Goal: Task Accomplishment & Management: Manage account settings

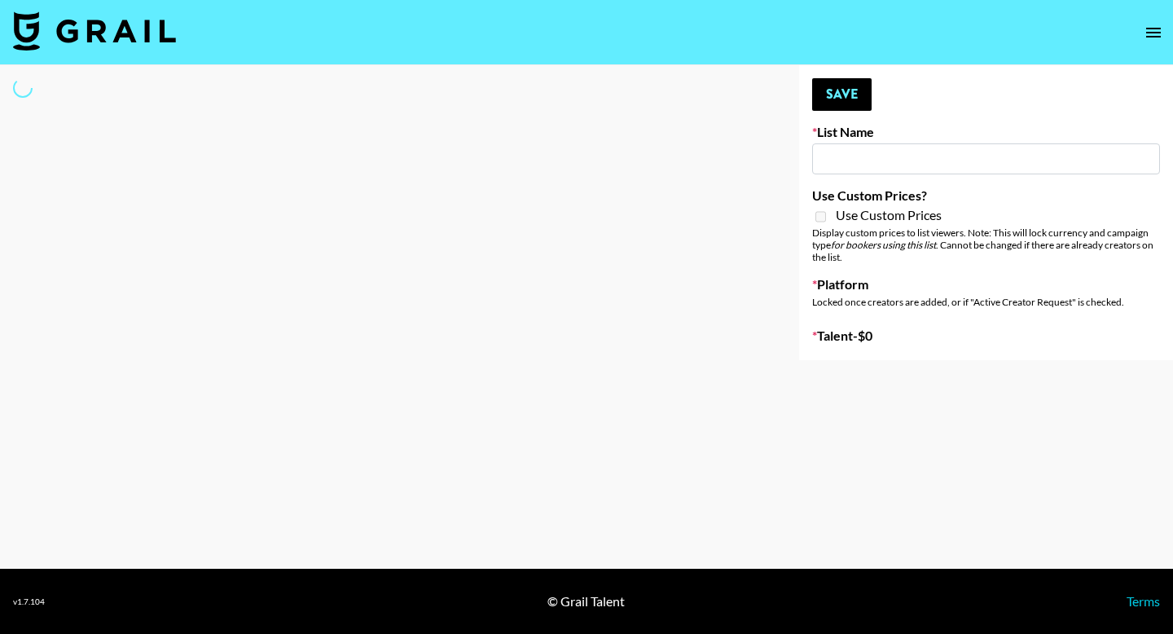
type input "GoVanni Campaign"
select select "Song"
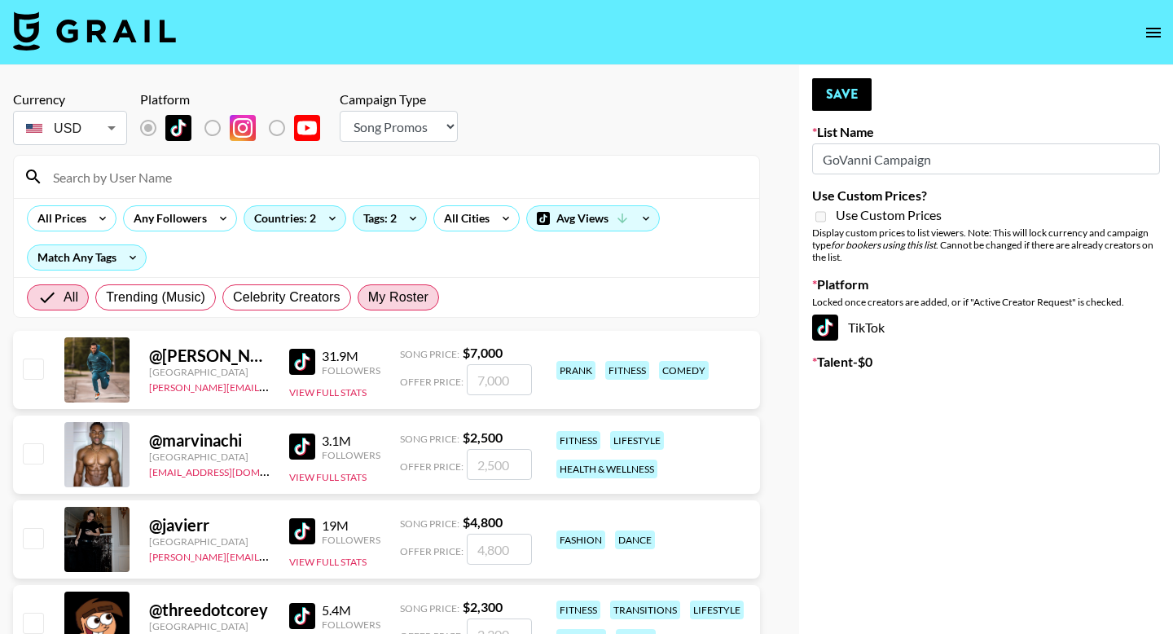
click at [417, 297] on span "My Roster" at bounding box center [398, 298] width 60 height 20
click at [368, 297] on input "My Roster" at bounding box center [368, 297] width 0 height 0
radio input "true"
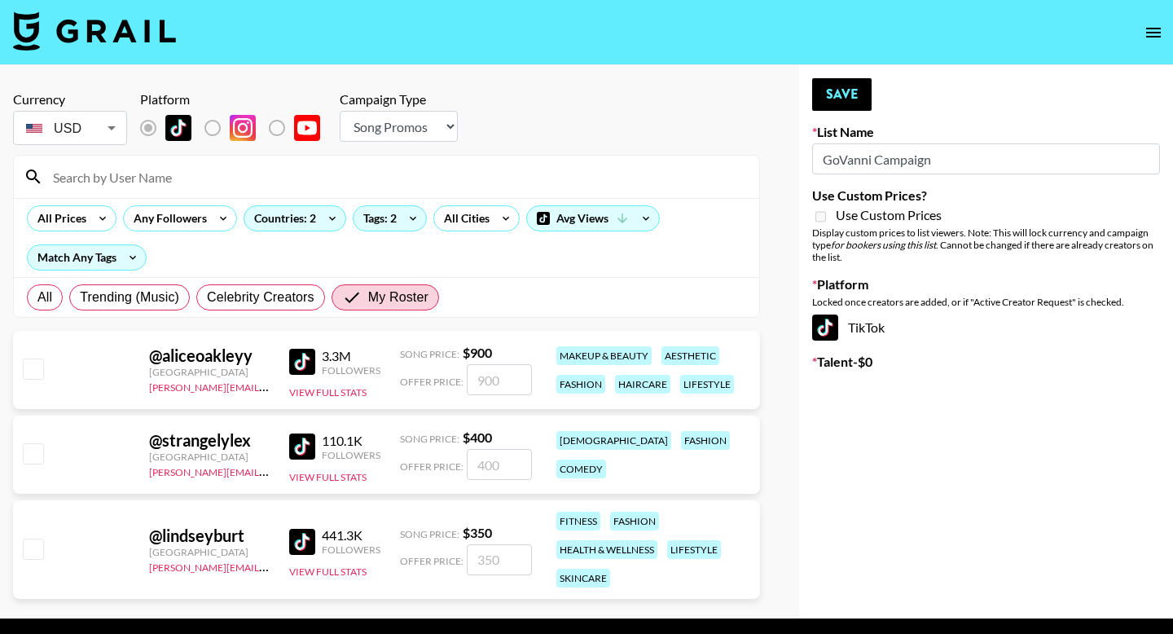
scroll to position [50, 0]
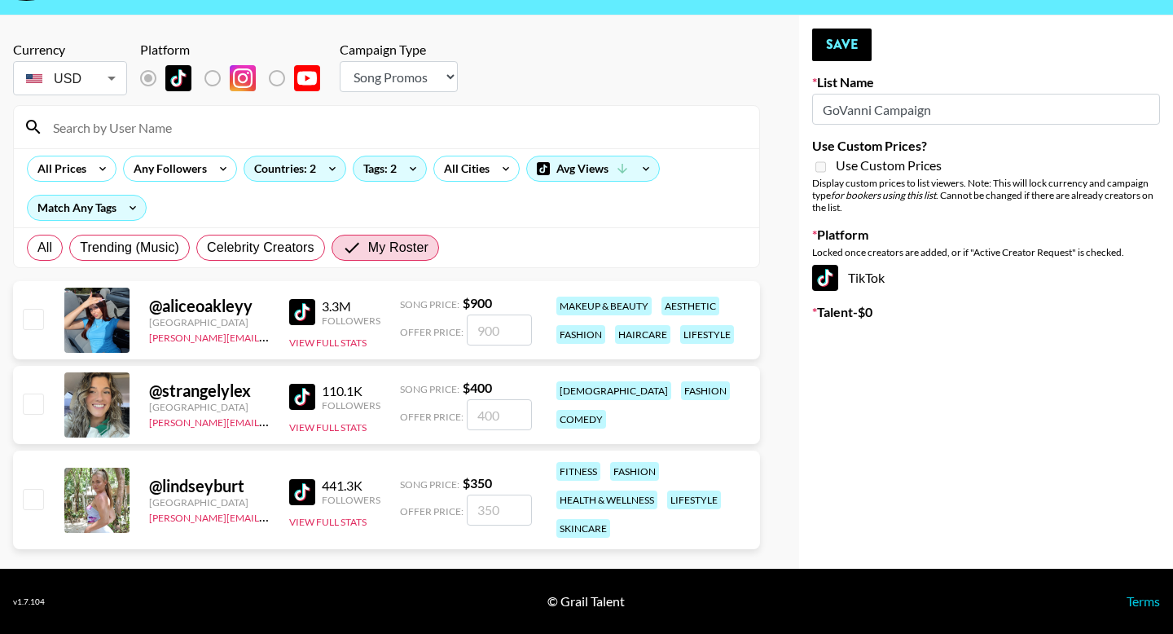
click at [39, 318] on input "checkbox" at bounding box center [33, 319] width 20 height 20
checkbox input "true"
type input "900"
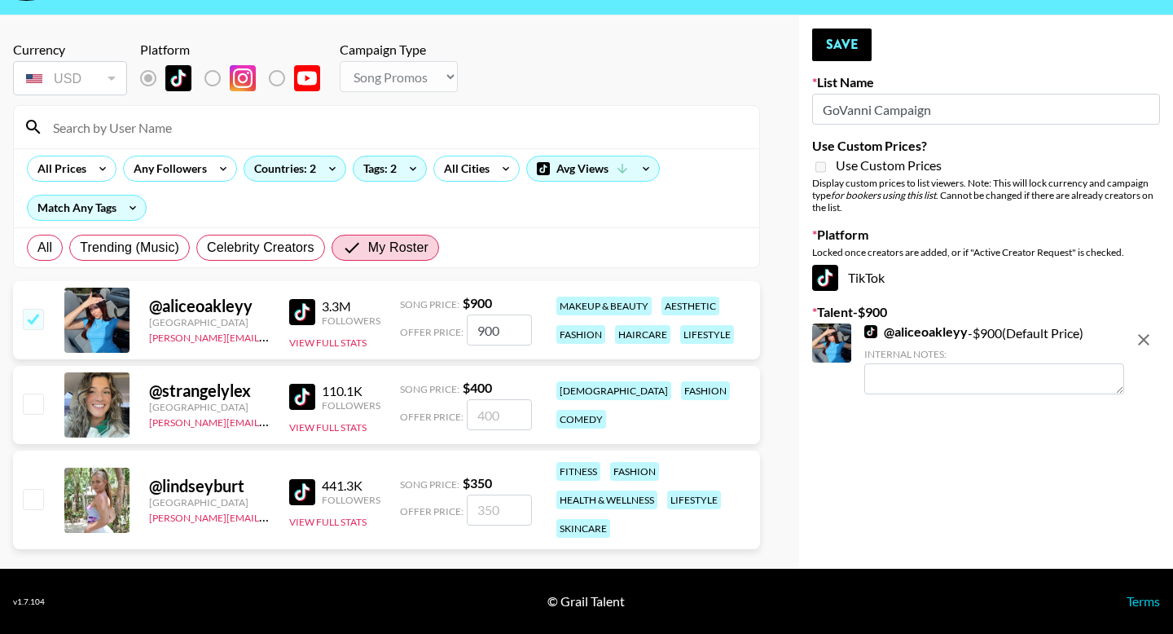
click at [30, 502] on input "checkbox" at bounding box center [33, 499] width 20 height 20
checkbox input "true"
type input "350"
click at [997, 467] on textarea at bounding box center [994, 465] width 260 height 31
type textarea "Fitness"
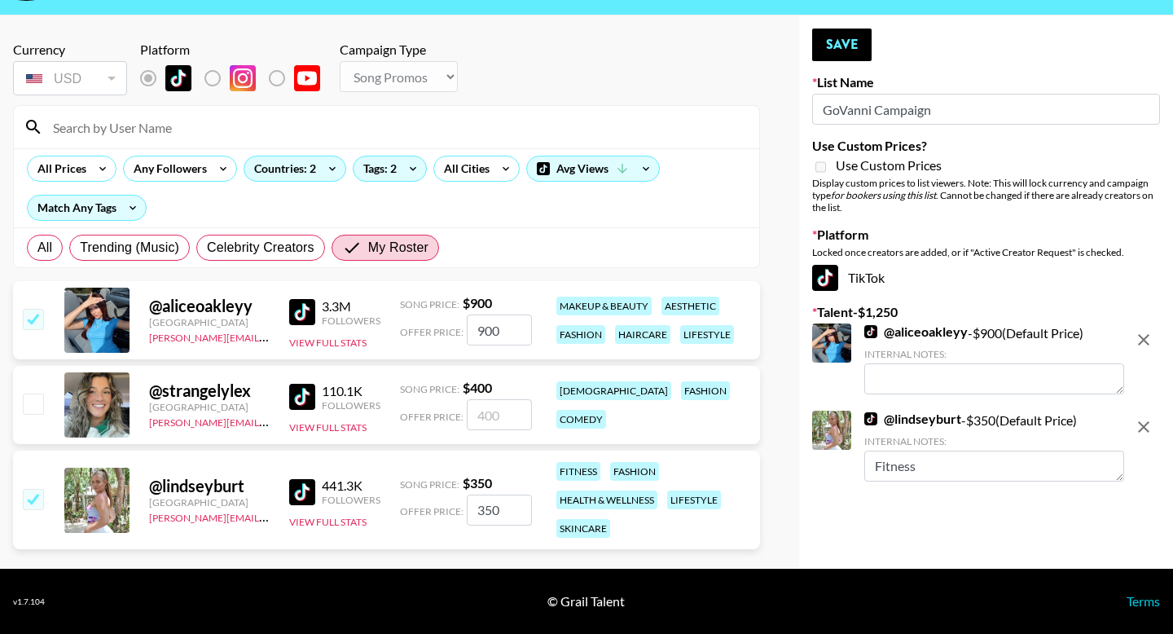
click at [1007, 382] on textarea at bounding box center [994, 378] width 260 height 31
type textarea "Fashion"
click at [846, 51] on button "Save" at bounding box center [841, 45] width 59 height 33
radio input "true"
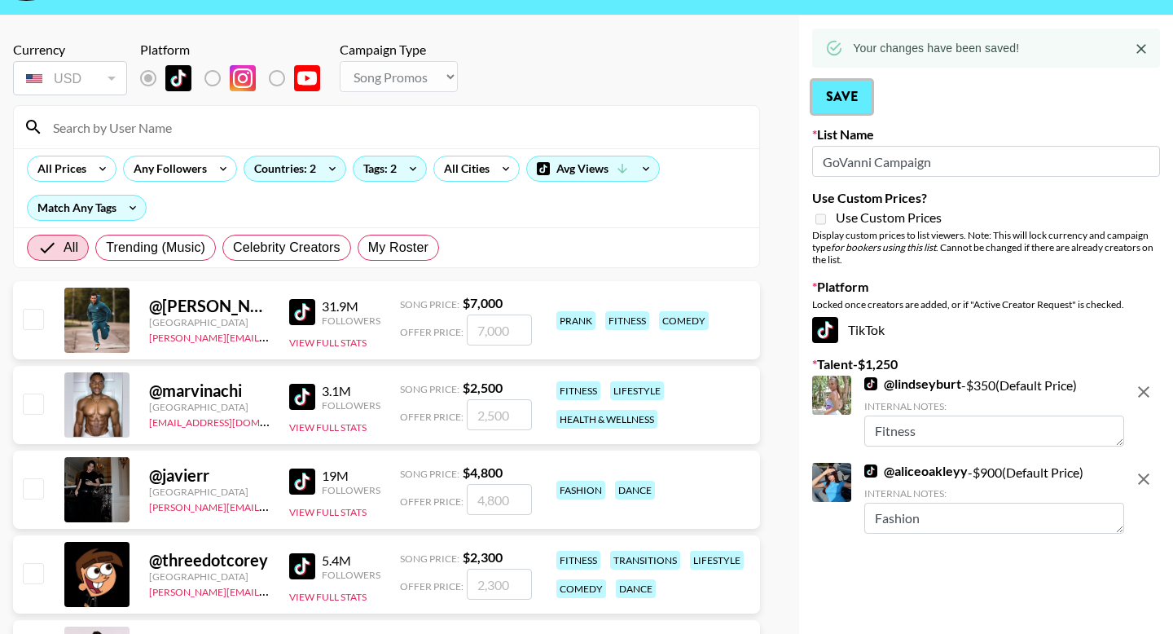
scroll to position [0, 0]
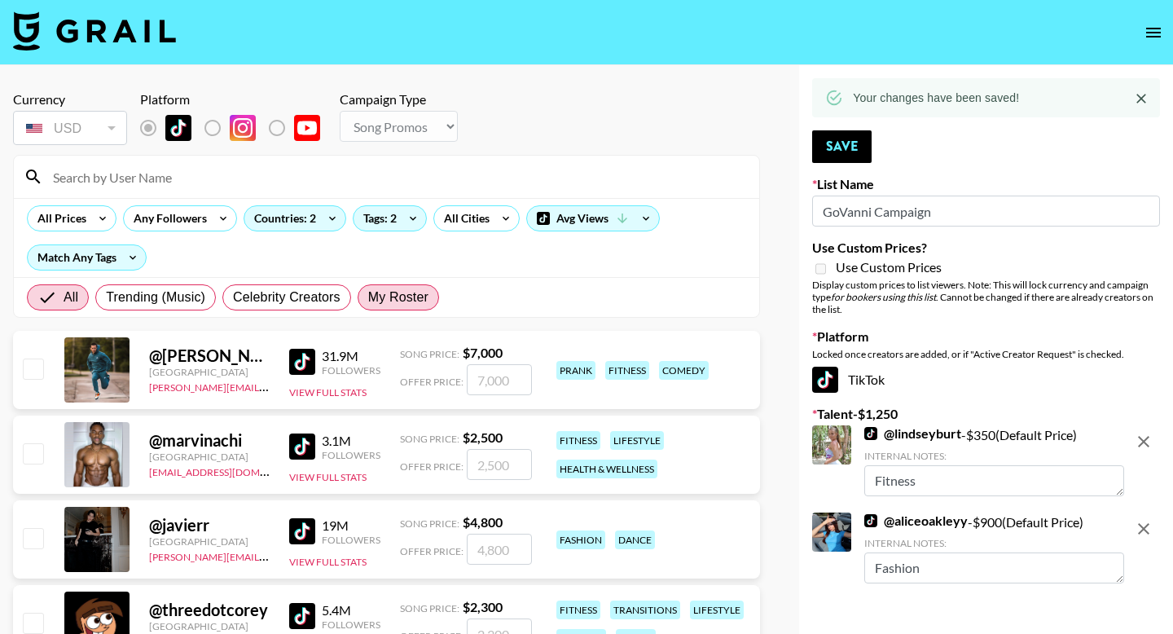
click at [431, 288] on label "My Roster" at bounding box center [398, 297] width 81 height 26
click at [368, 297] on input "My Roster" at bounding box center [368, 297] width 0 height 0
radio input "true"
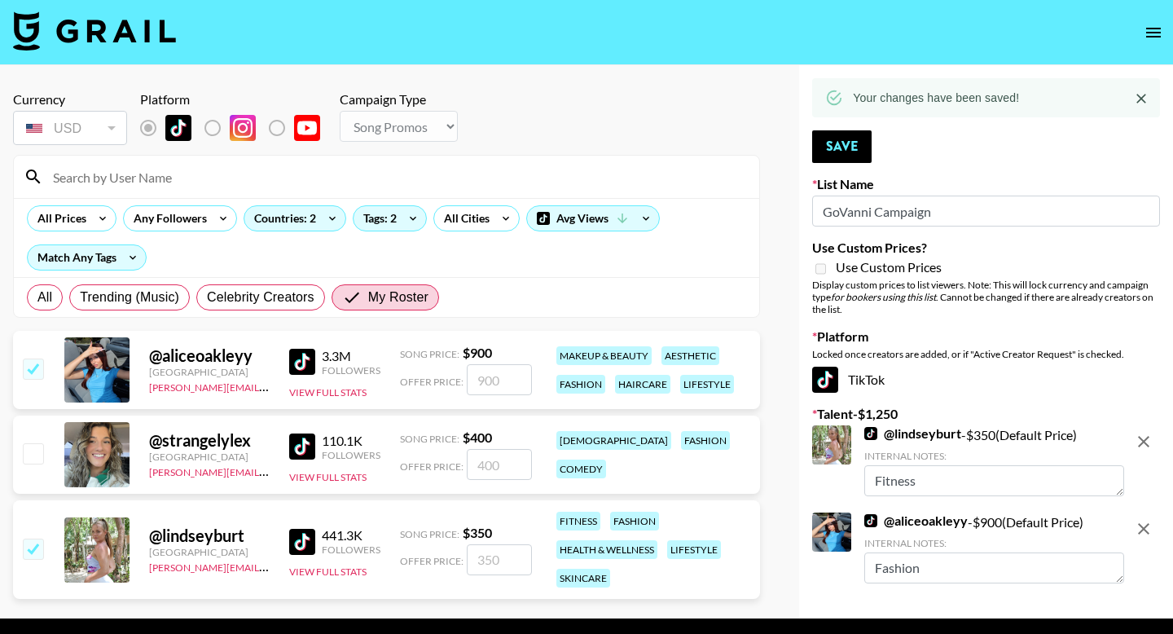
click at [27, 452] on input "checkbox" at bounding box center [33, 453] width 20 height 20
checkbox input "true"
type input "400"
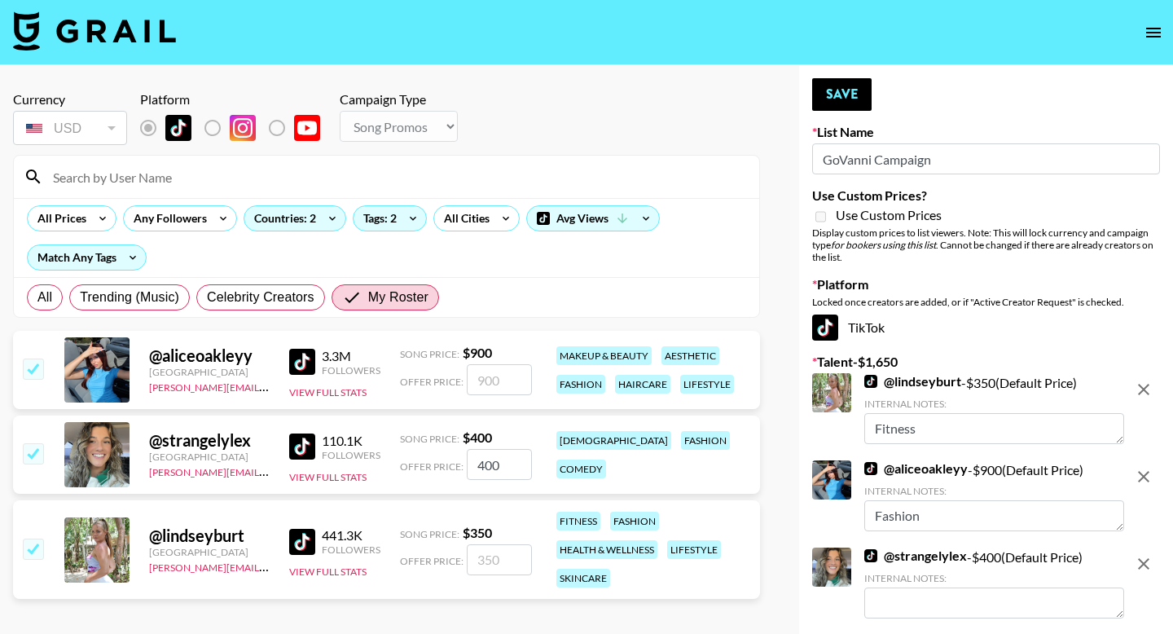
radio input "true"
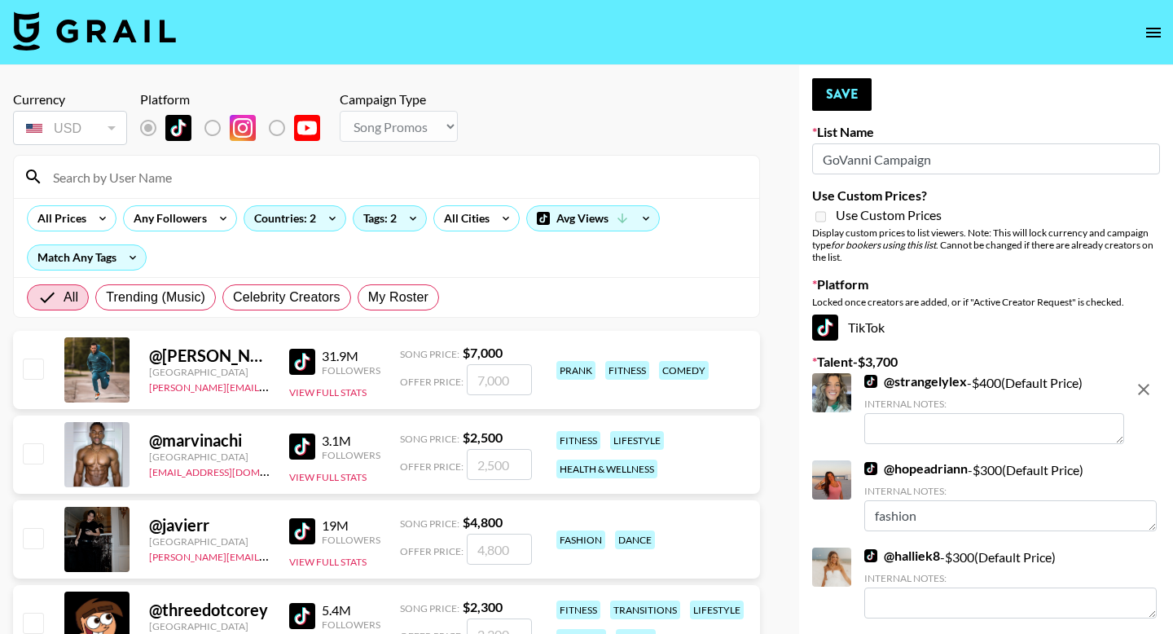
type textarea "Fashion"
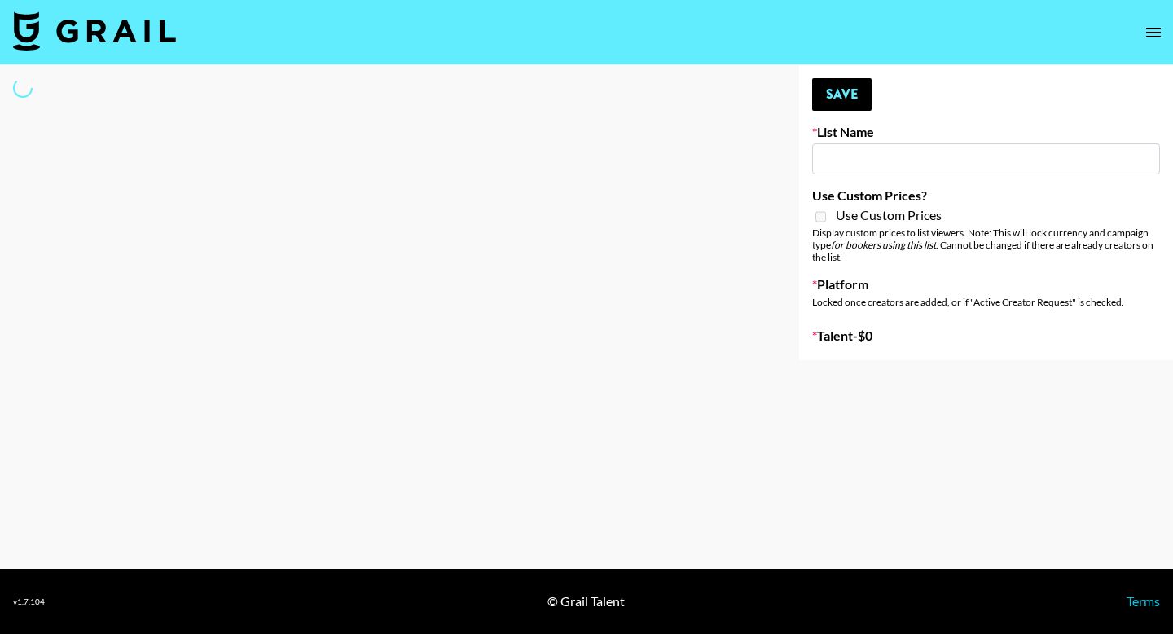
type input "GoVanni Campaign"
select select "Song"
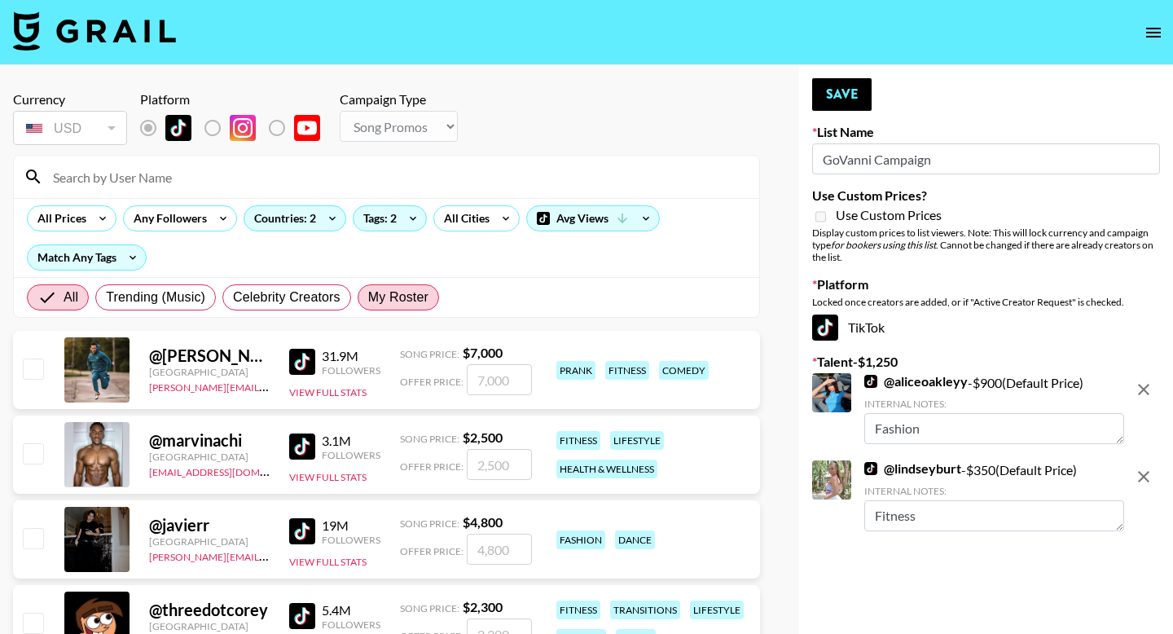
click at [407, 304] on span "My Roster" at bounding box center [398, 298] width 60 height 20
click at [368, 297] on input "My Roster" at bounding box center [368, 297] width 0 height 0
radio input "true"
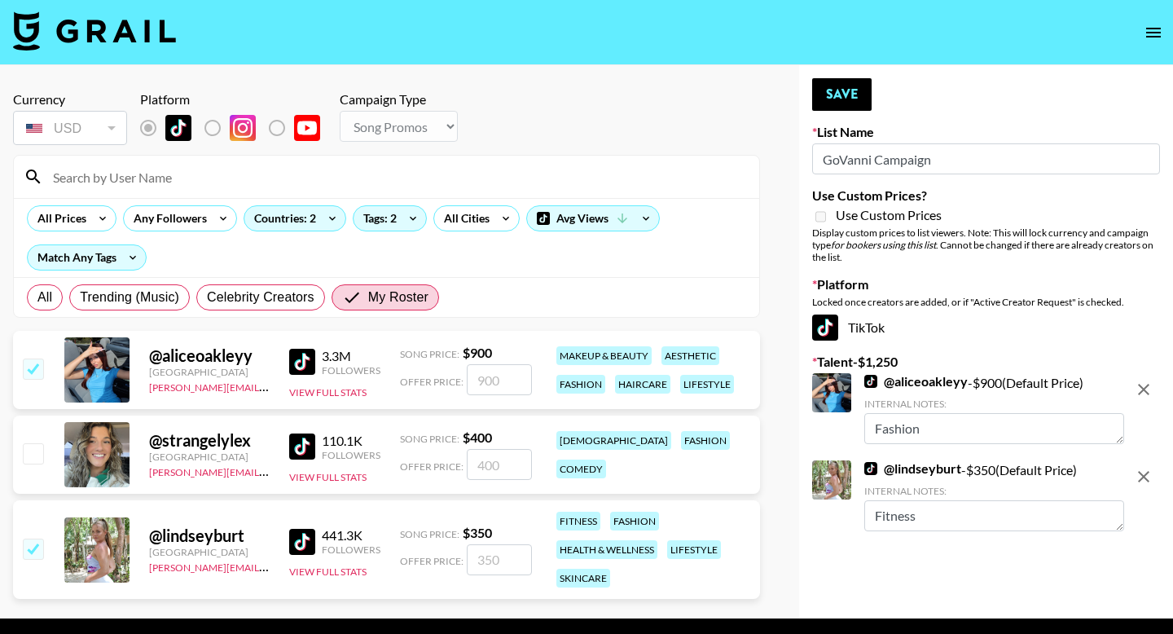
click at [35, 458] on input "checkbox" at bounding box center [33, 453] width 20 height 20
checkbox input "true"
type input "400"
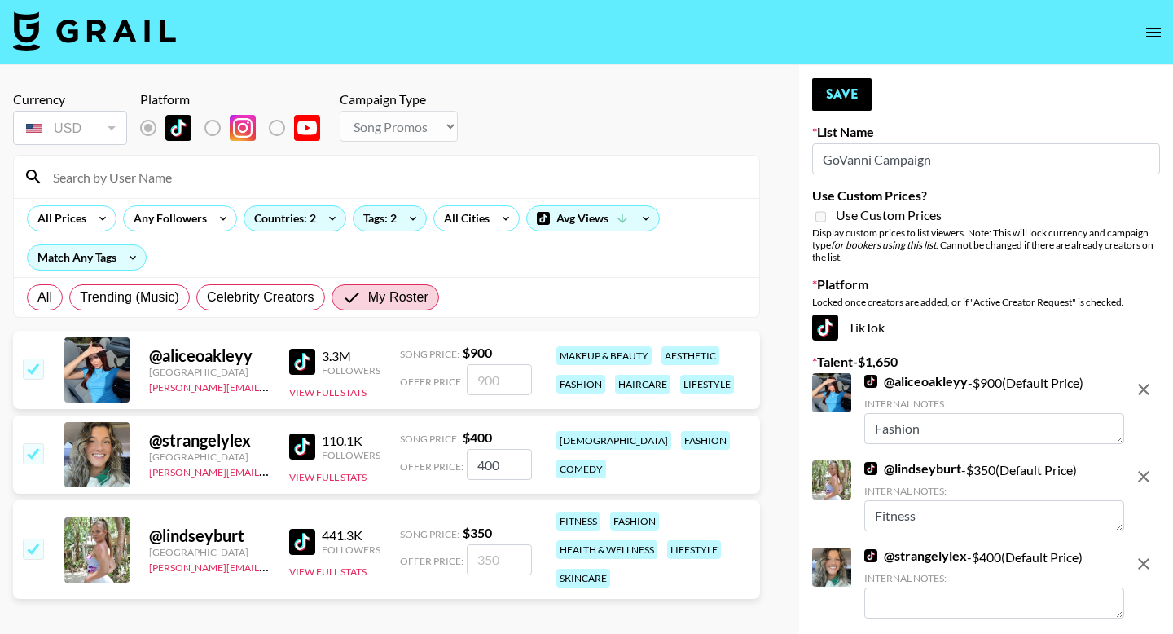
click at [918, 608] on textarea at bounding box center [994, 602] width 260 height 31
type textarea "Fas"
radio input "true"
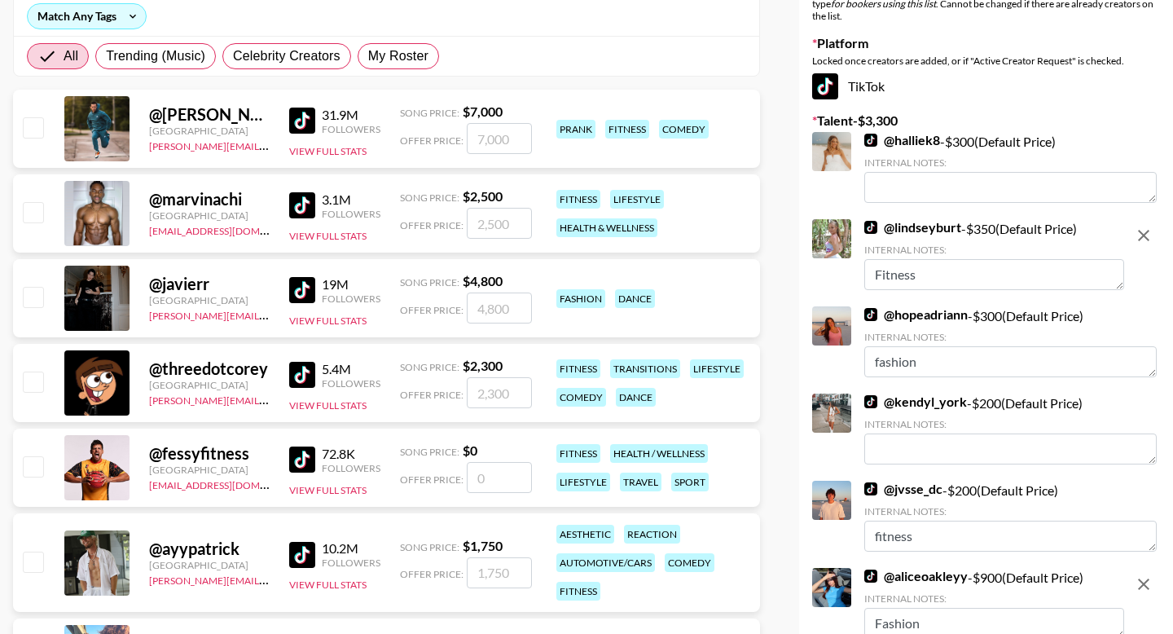
scroll to position [231, 0]
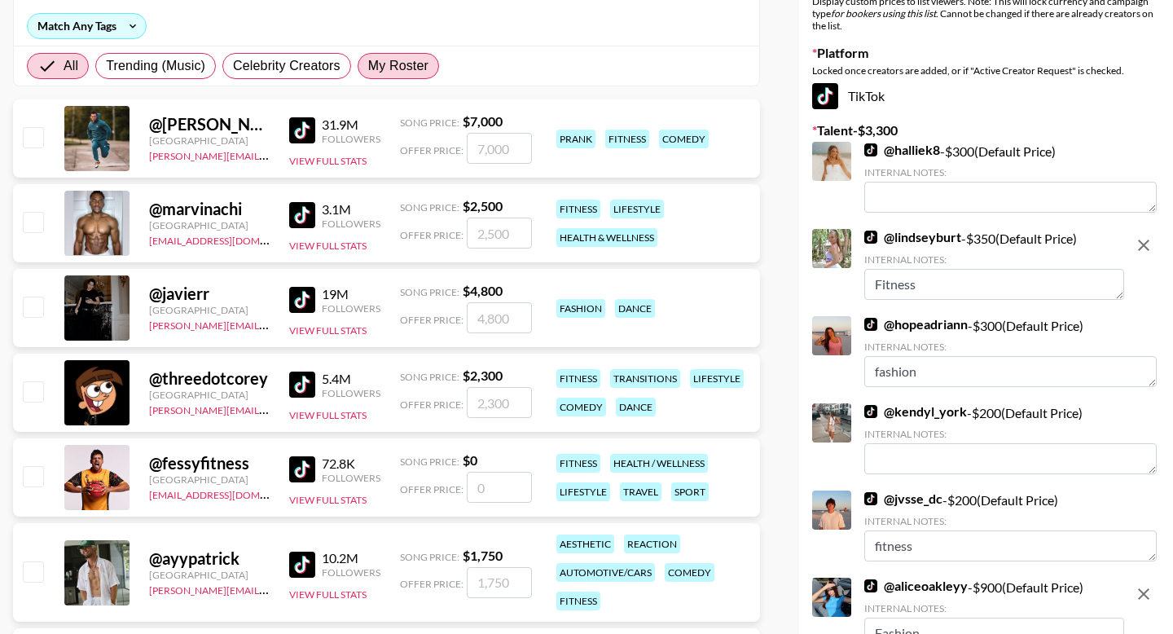
click at [430, 68] on label "My Roster" at bounding box center [398, 66] width 81 height 26
click at [368, 66] on input "My Roster" at bounding box center [368, 66] width 0 height 0
radio input "true"
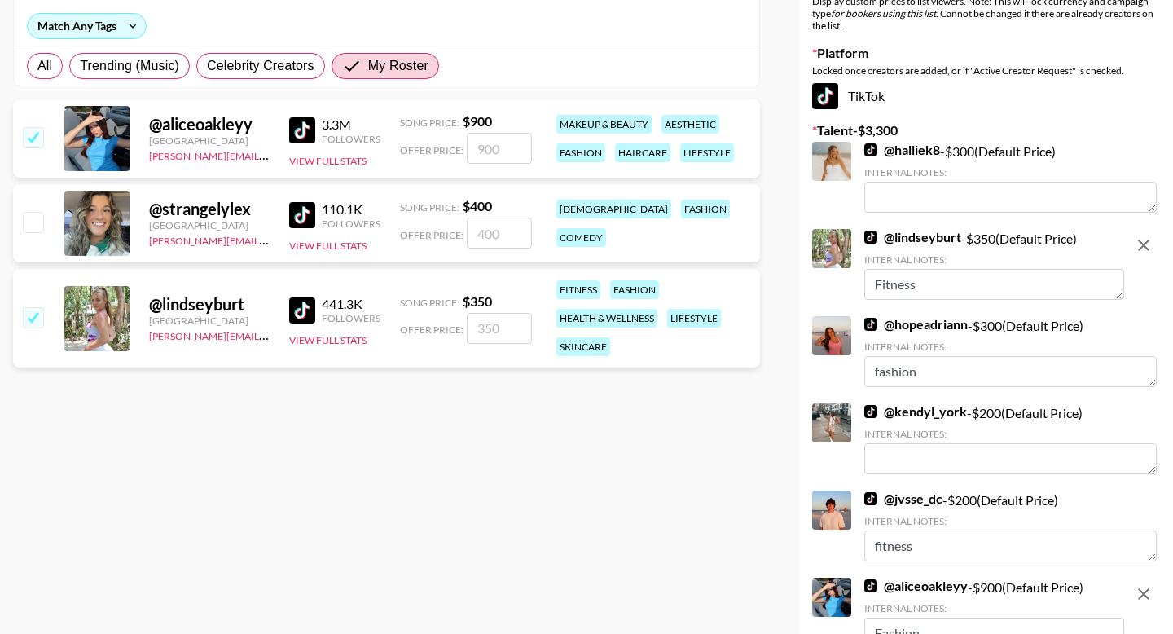
click at [37, 219] on input "checkbox" at bounding box center [33, 222] width 20 height 20
checkbox input "true"
type input "400"
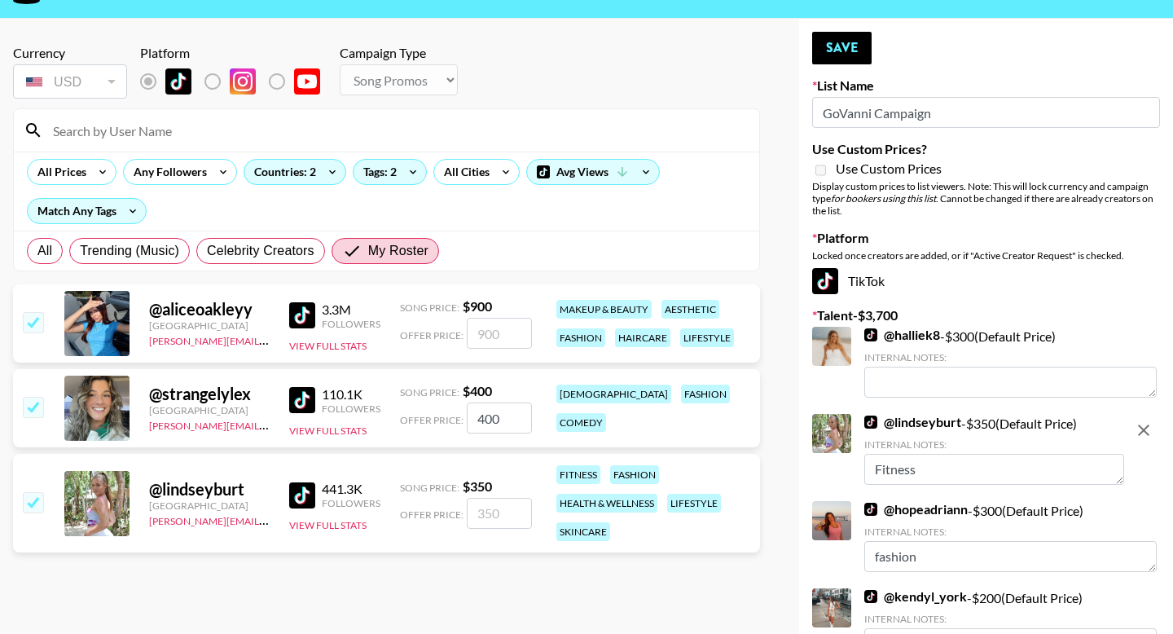
scroll to position [0, 0]
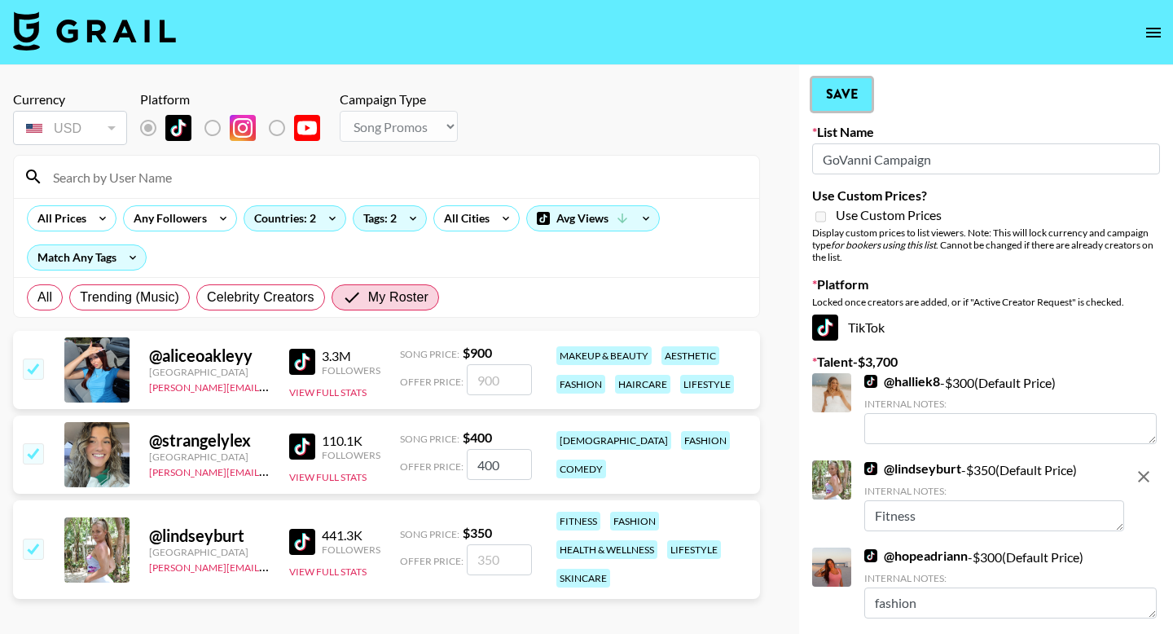
click at [850, 97] on button "Save" at bounding box center [841, 94] width 59 height 33
radio input "true"
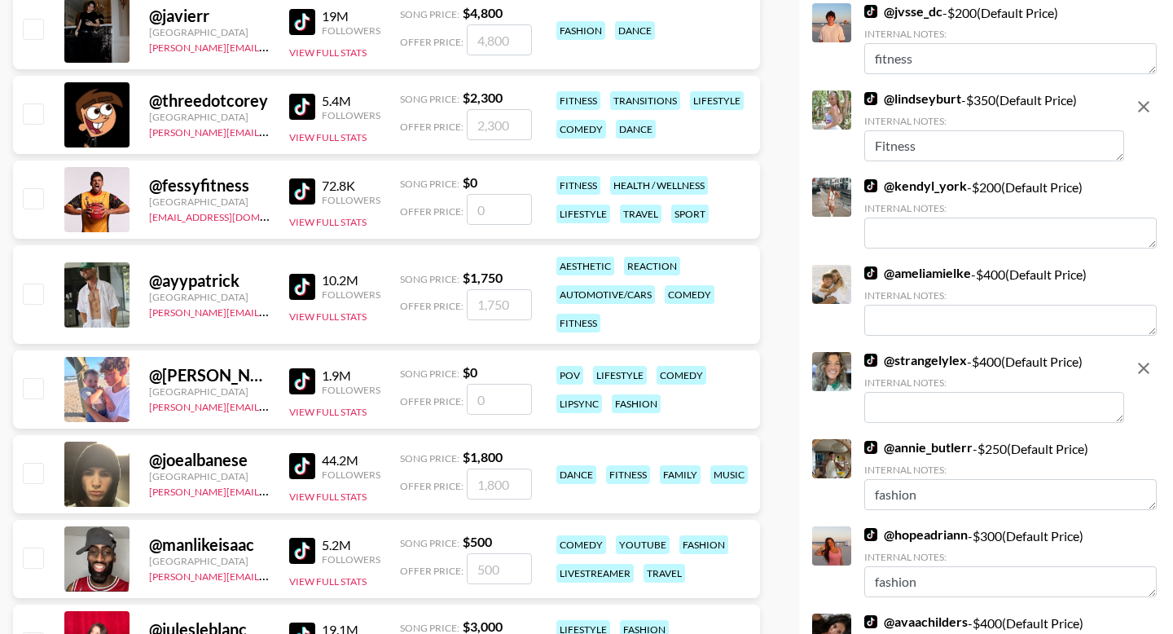
scroll to position [564, 0]
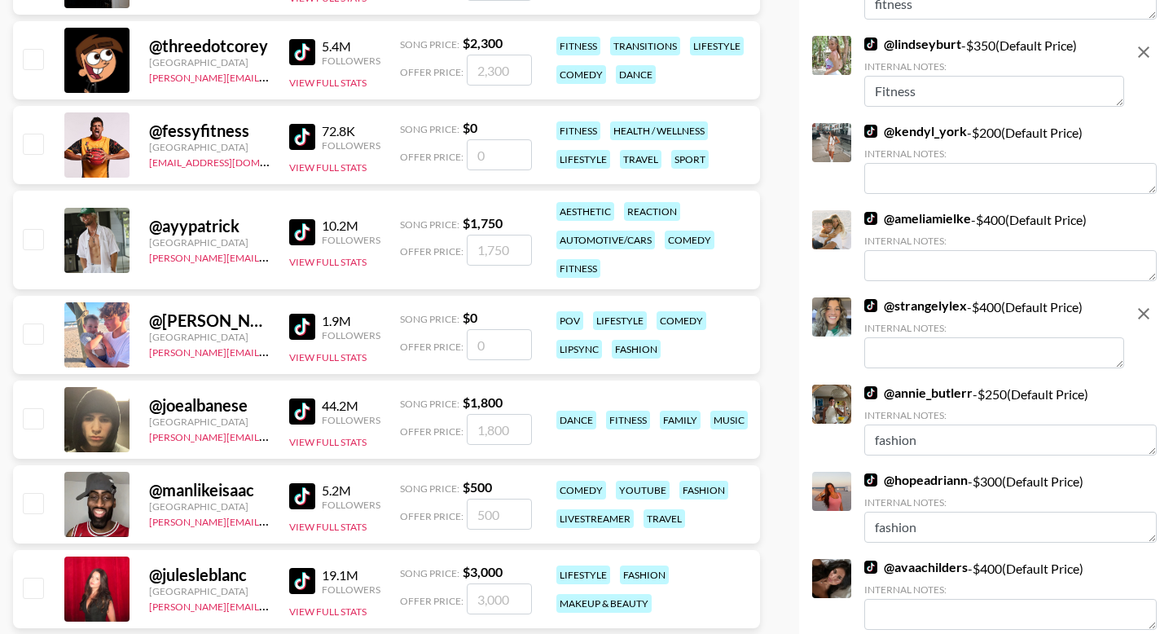
click at [893, 345] on textarea at bounding box center [994, 352] width 260 height 31
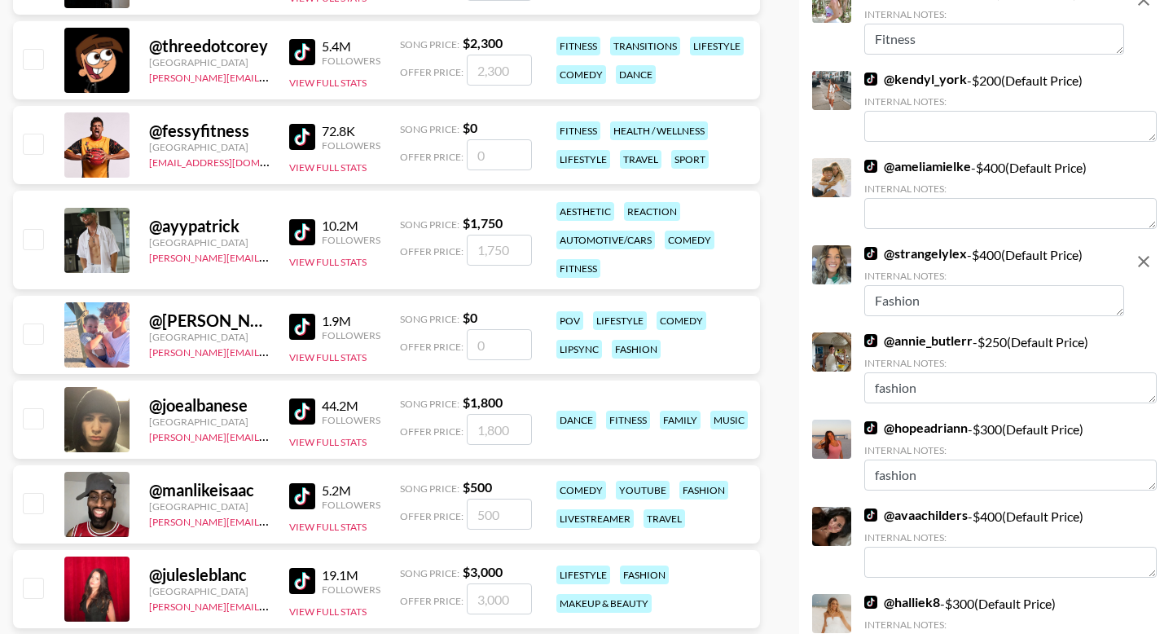
scroll to position [0, 0]
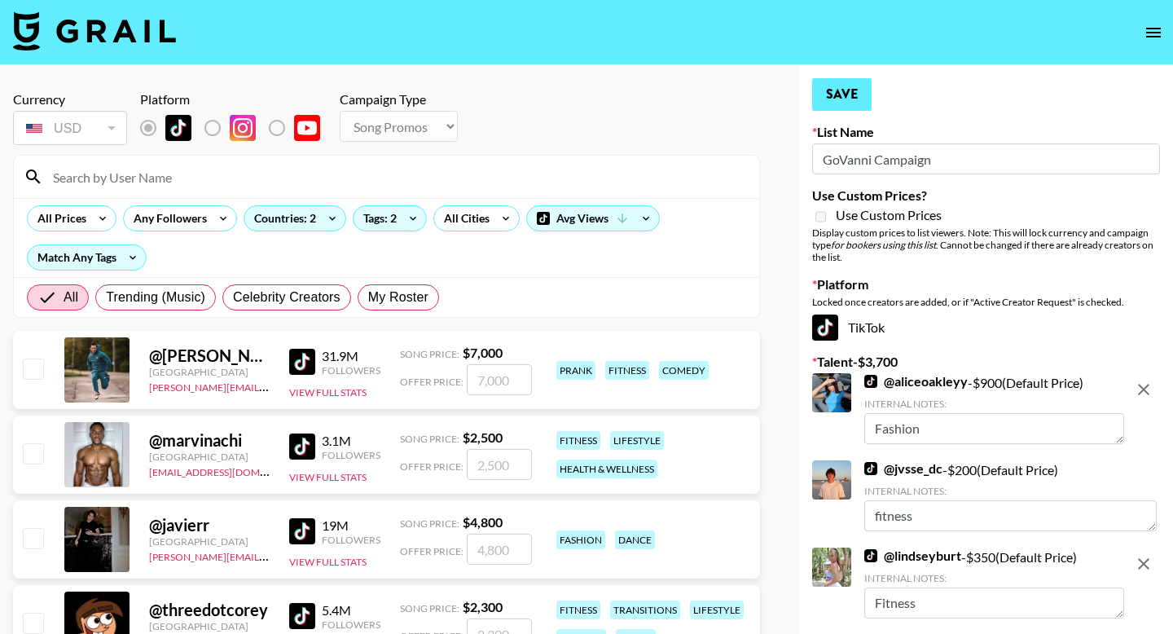
type textarea "Fashion"
click at [849, 107] on button "Save" at bounding box center [841, 94] width 59 height 33
